Goal: Information Seeking & Learning: Learn about a topic

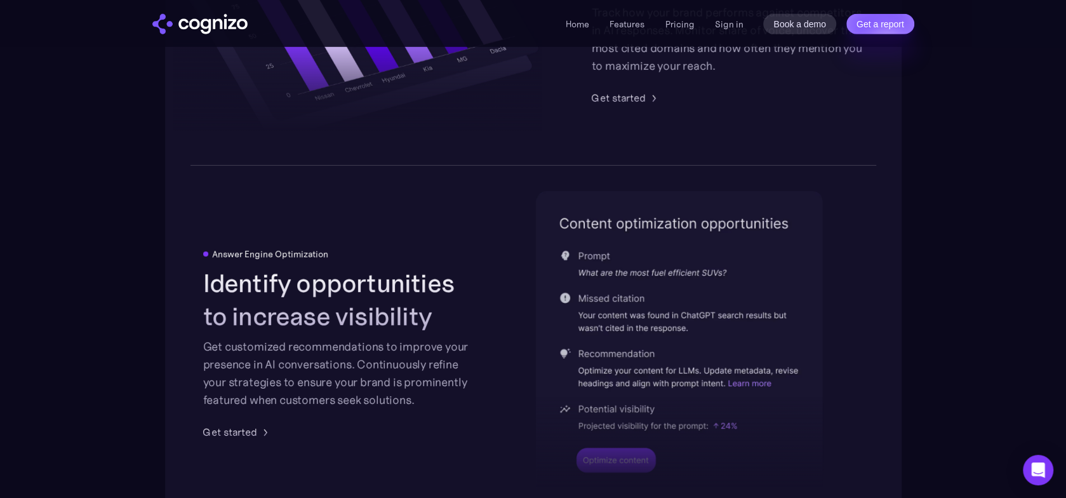
scroll to position [2508, 0]
click at [667, 20] on link "Pricing" at bounding box center [679, 23] width 29 height 11
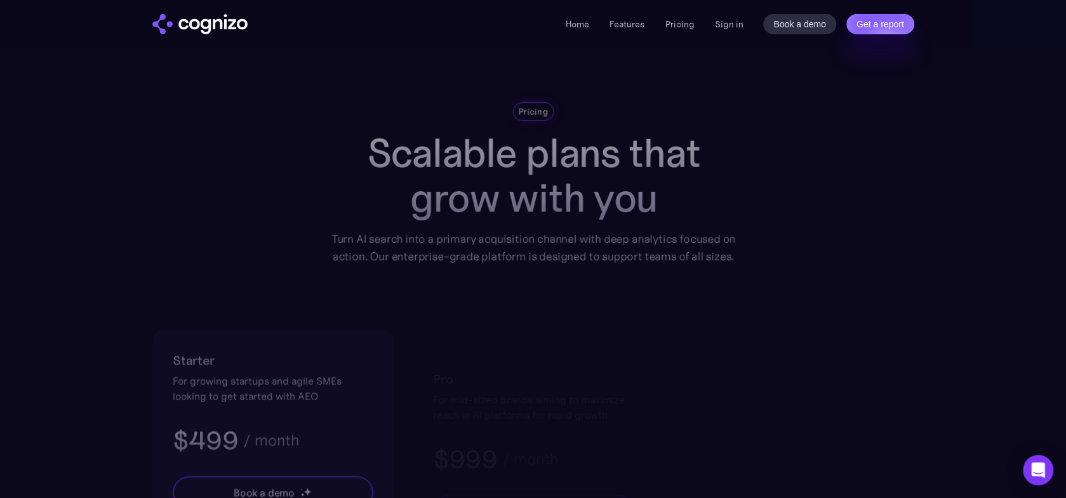
click at [667, 17] on li "Pricing" at bounding box center [679, 24] width 29 height 15
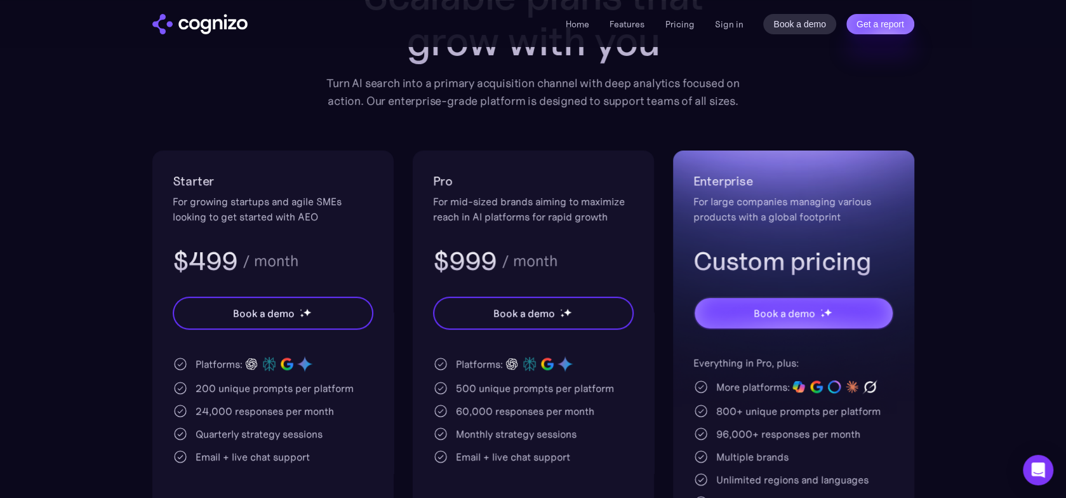
scroll to position [154, 0]
click at [625, 23] on link "Features" at bounding box center [626, 23] width 35 height 11
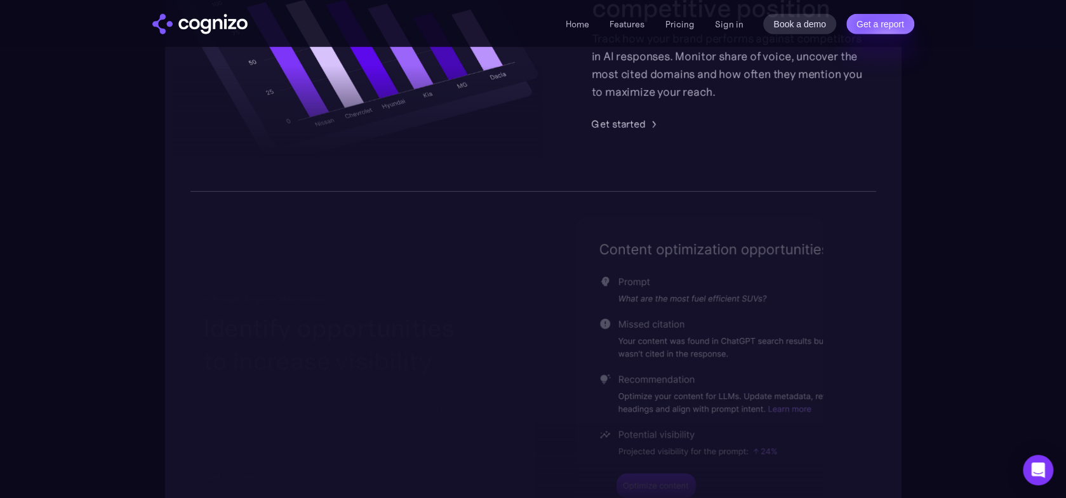
scroll to position [2504, 0]
